Goal: Understand process/instructions: Learn how to perform a task or action

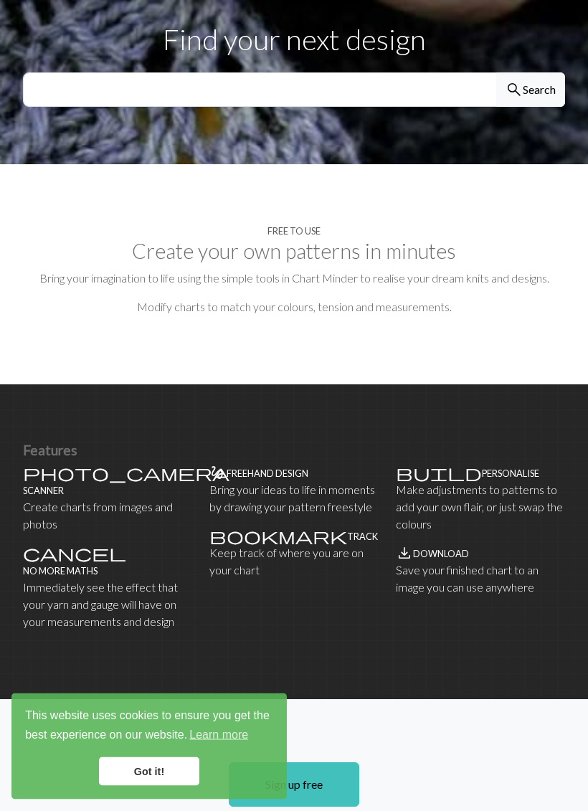
scroll to position [504, 0]
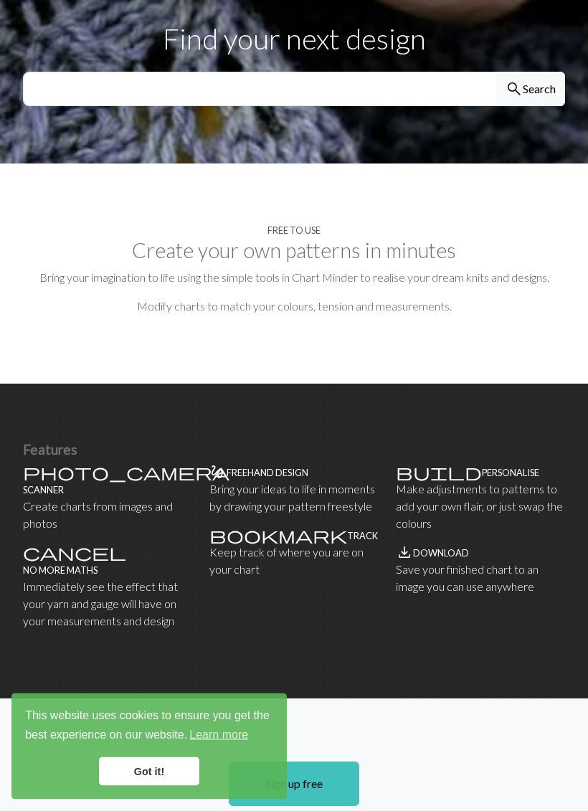
click at [159, 737] on link "Got it!" at bounding box center [149, 772] width 100 height 29
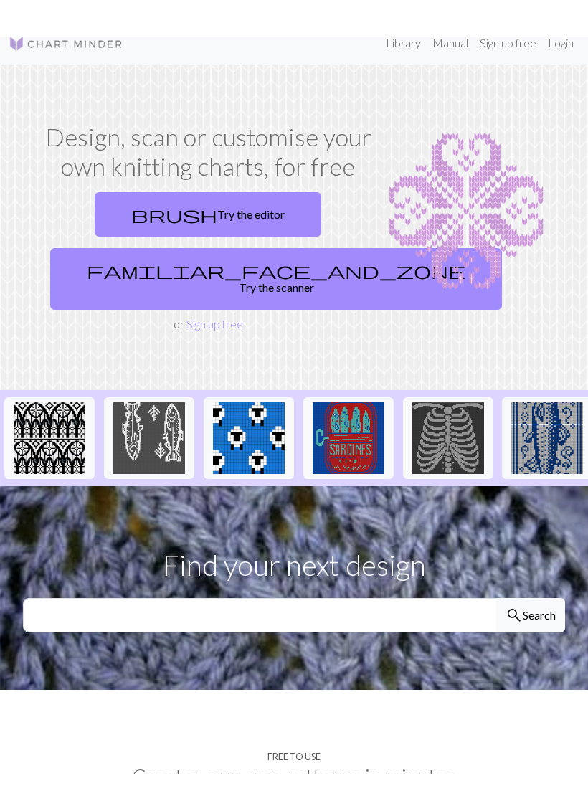
scroll to position [15, 0]
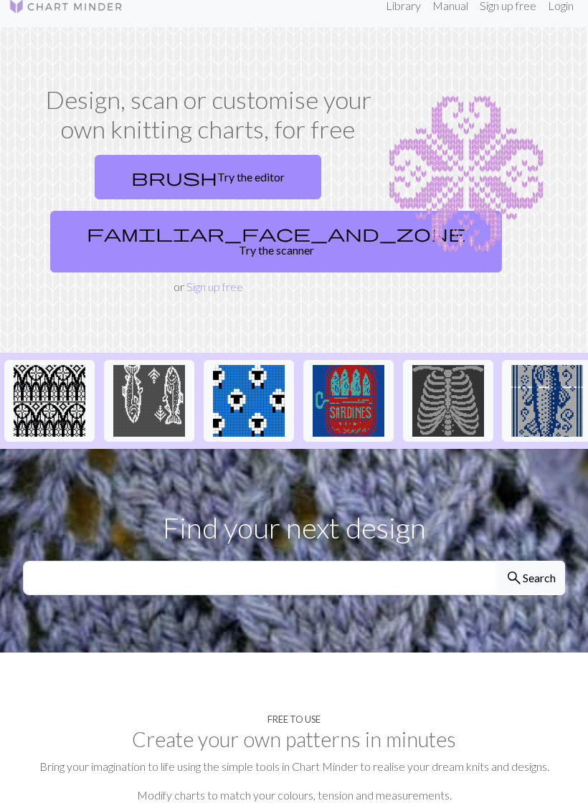
click at [247, 172] on link "brush Try the editor" at bounding box center [208, 178] width 227 height 44
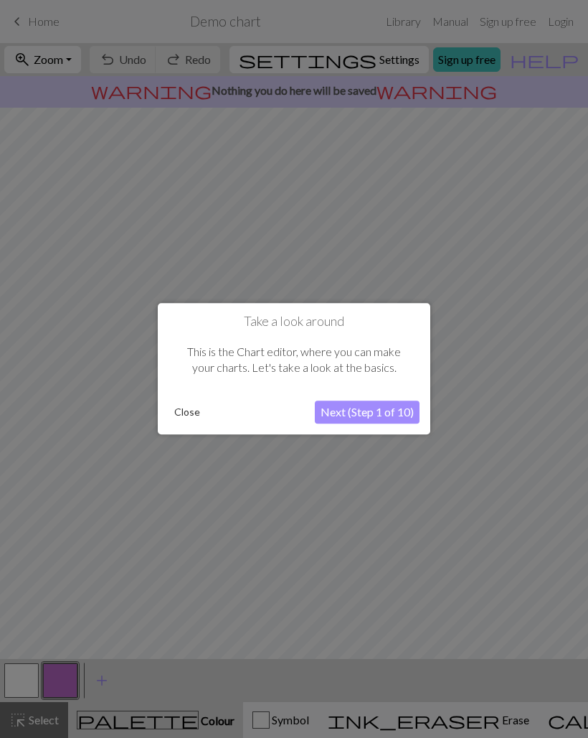
click at [367, 408] on button "Next (Step 1 of 10)" at bounding box center [367, 412] width 105 height 23
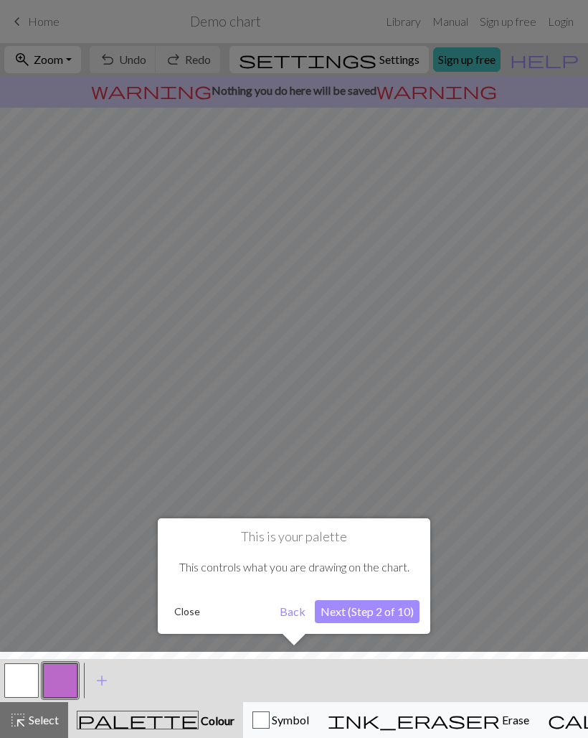
click at [380, 619] on button "Next (Step 2 of 10)" at bounding box center [367, 611] width 105 height 23
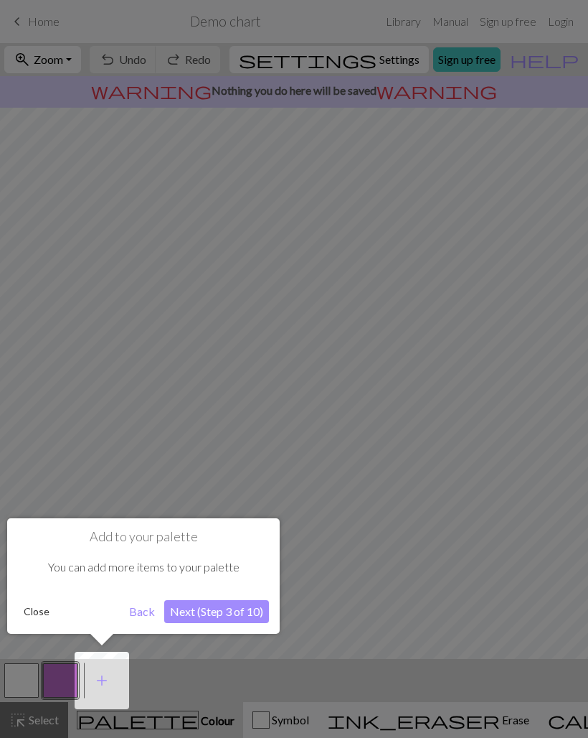
click at [243, 611] on button "Next (Step 3 of 10)" at bounding box center [216, 611] width 105 height 23
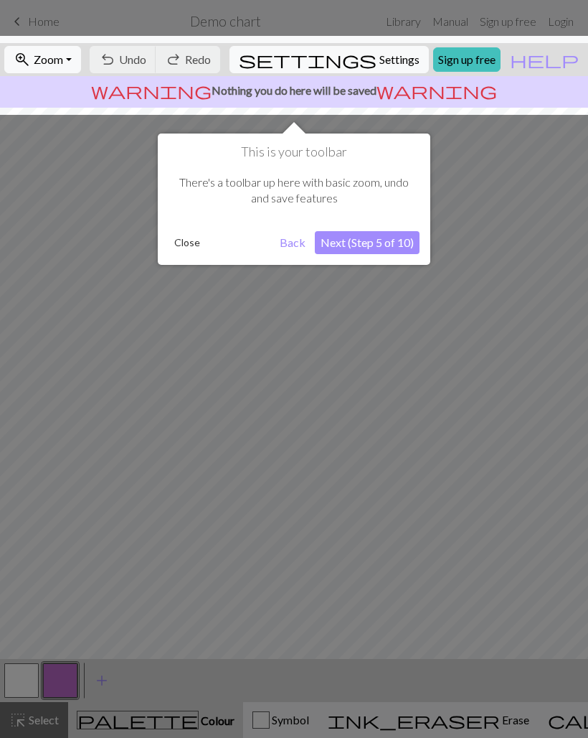
click at [402, 240] on button "Next (Step 5 of 10)" at bounding box center [367, 242] width 105 height 23
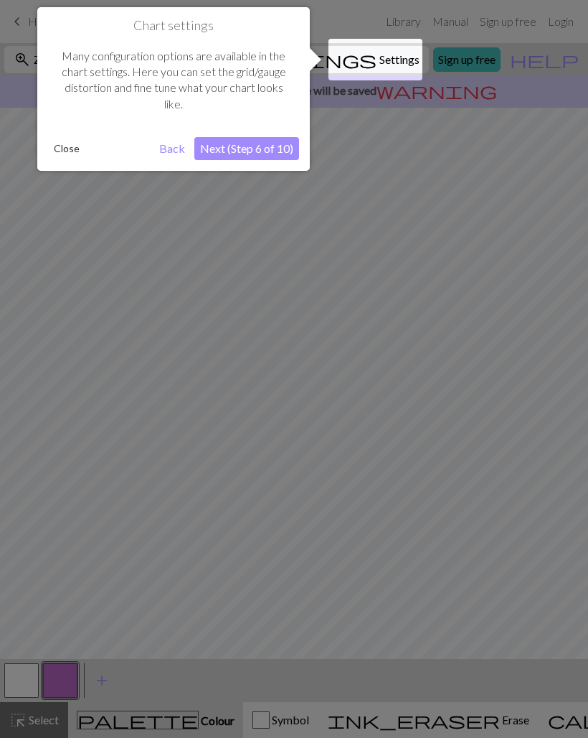
click at [280, 154] on button "Next (Step 6 of 10)" at bounding box center [246, 148] width 105 height 23
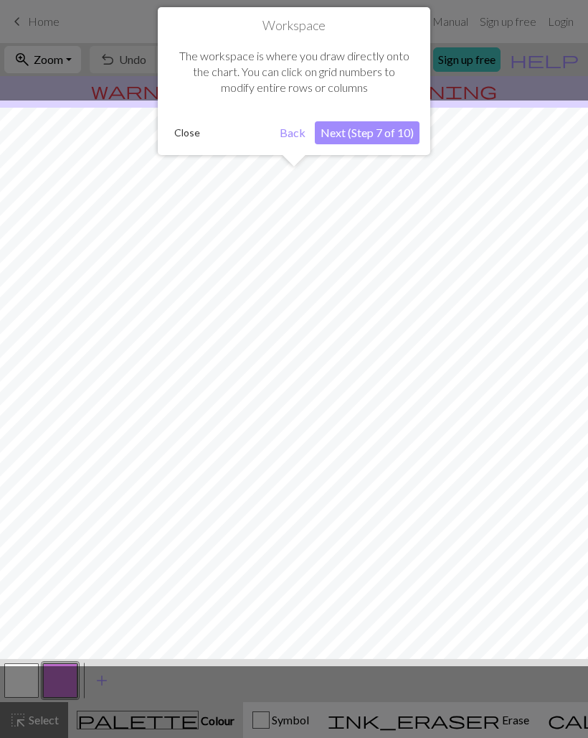
click at [390, 128] on button "Next (Step 7 of 10)" at bounding box center [367, 132] width 105 height 23
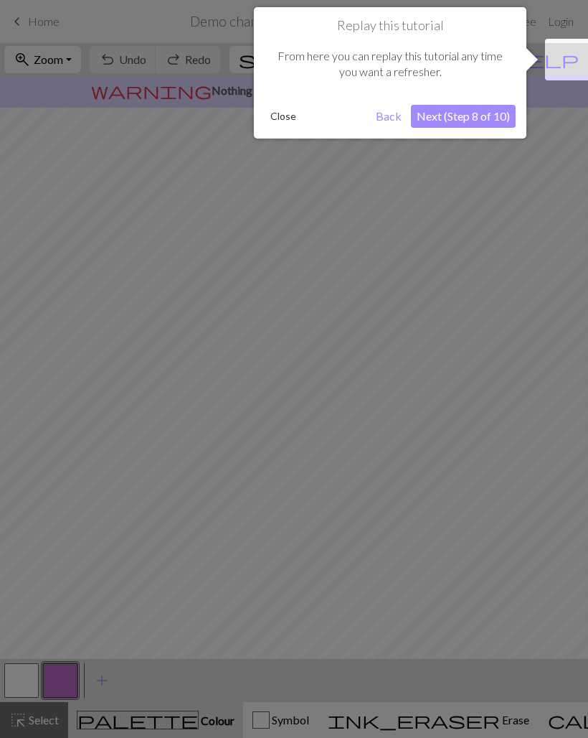
click at [483, 114] on button "Next (Step 8 of 10)" at bounding box center [463, 116] width 105 height 23
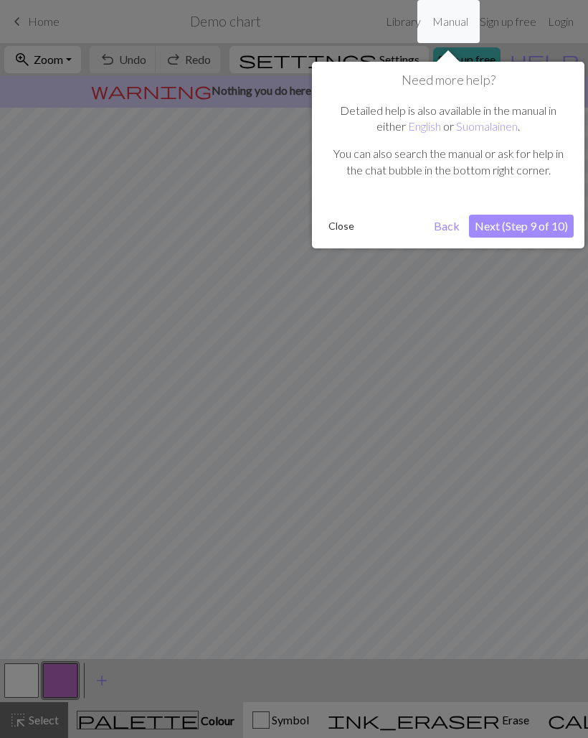
click at [518, 219] on button "Next (Step 9 of 10)" at bounding box center [521, 226] width 105 height 23
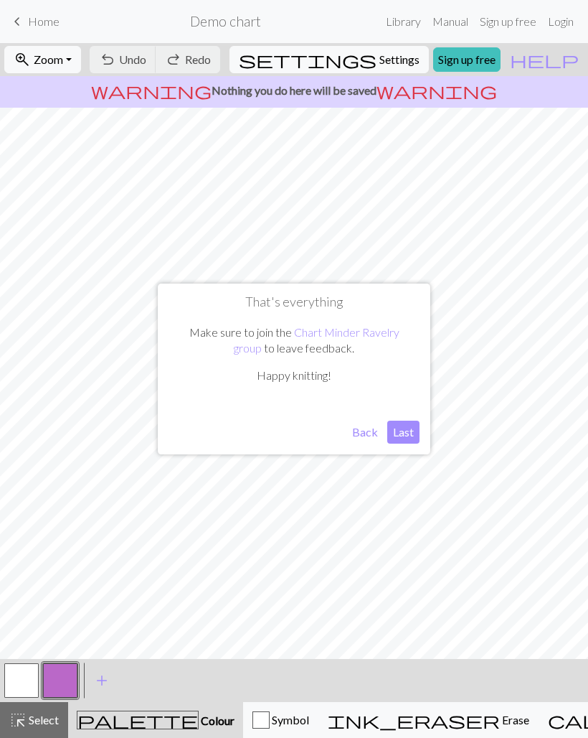
click at [405, 428] on button "Last" at bounding box center [403, 431] width 32 height 23
click at [400, 18] on link "Library" at bounding box center [403, 21] width 47 height 29
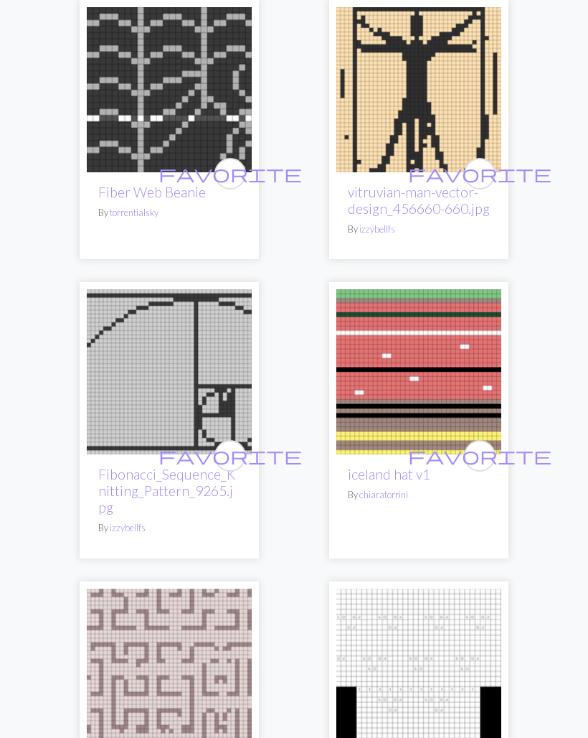
scroll to position [5535, 0]
